Goal: Connect with others: Establish contact or relationships with other users

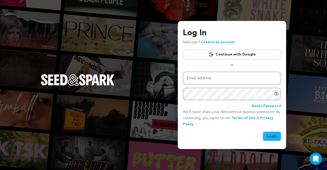
click at [243, 50] on link "Continue with Google" at bounding box center [232, 55] width 98 height 10
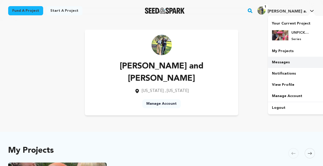
click at [283, 60] on link "Messages" at bounding box center [296, 62] width 57 height 11
